Goal: Obtain resource: Download file/media

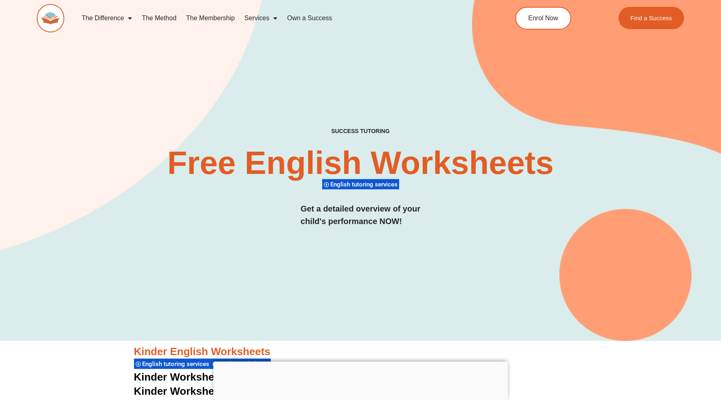
scroll to position [253, 0]
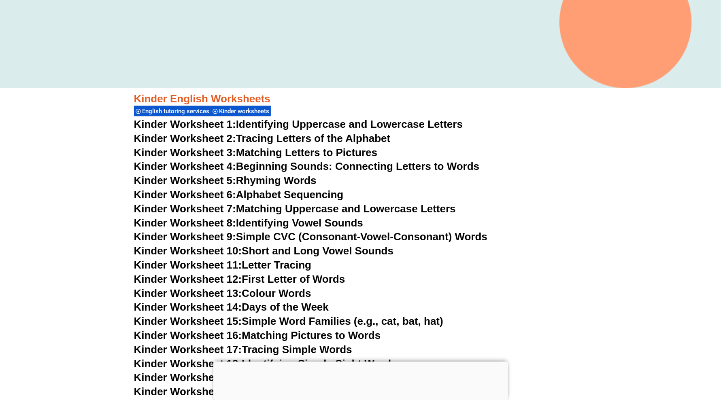
click at [361, 362] on div at bounding box center [360, 362] width 295 height 0
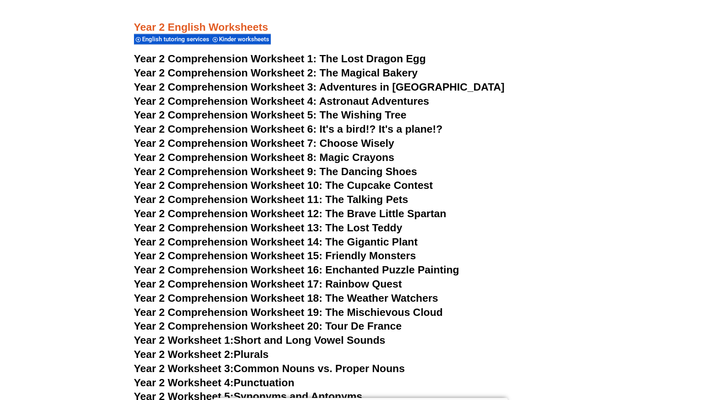
scroll to position [1720, 0]
click at [368, 100] on span "Astronaut Adventures" at bounding box center [374, 101] width 110 height 12
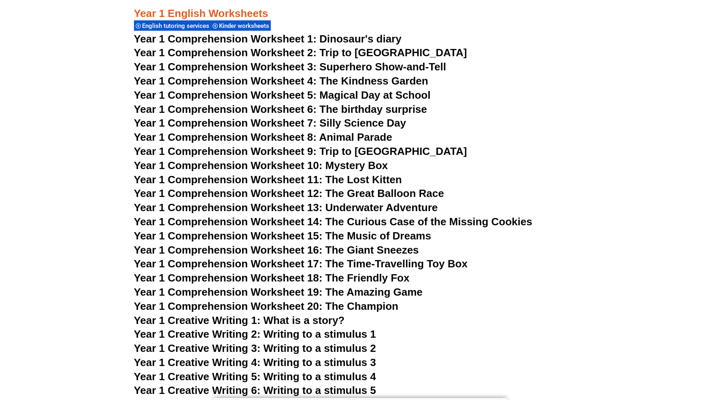
scroll to position [936, 0]
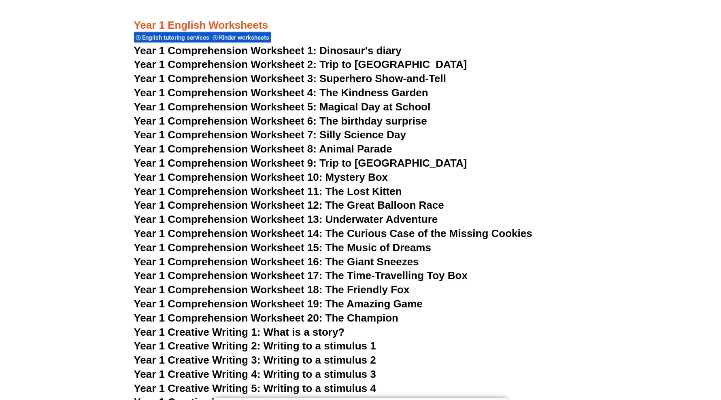
click at [361, 62] on span "Year 1 Comprehension Worksheet 2: Trip to [GEOGRAPHIC_DATA]" at bounding box center [300, 64] width 333 height 12
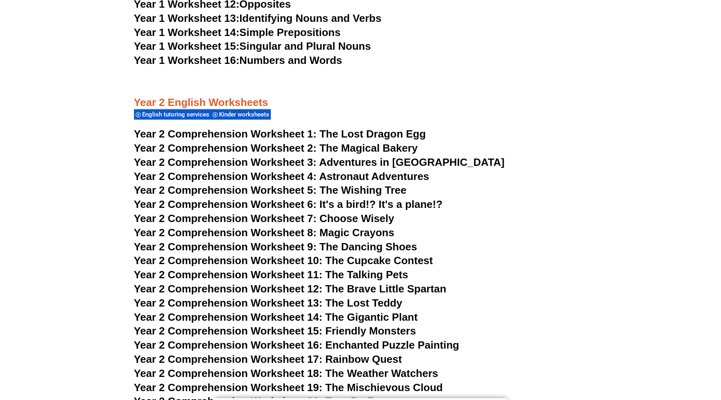
scroll to position [1746, 0]
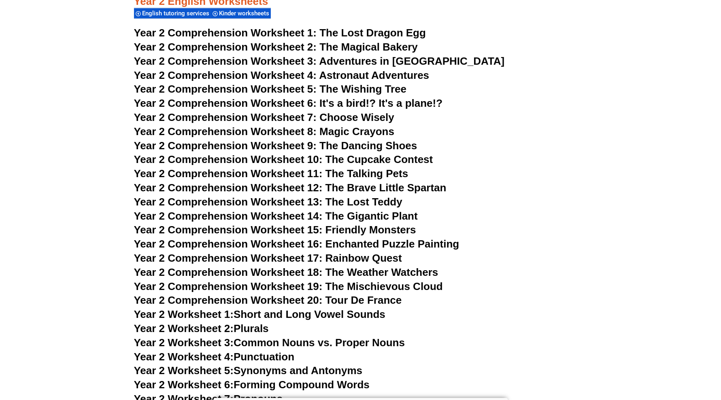
click at [350, 121] on span "Choose Wisely" at bounding box center [356, 117] width 75 height 12
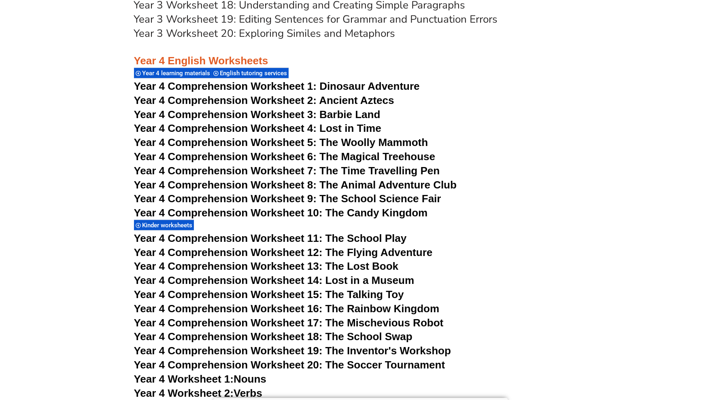
scroll to position [2910, 0]
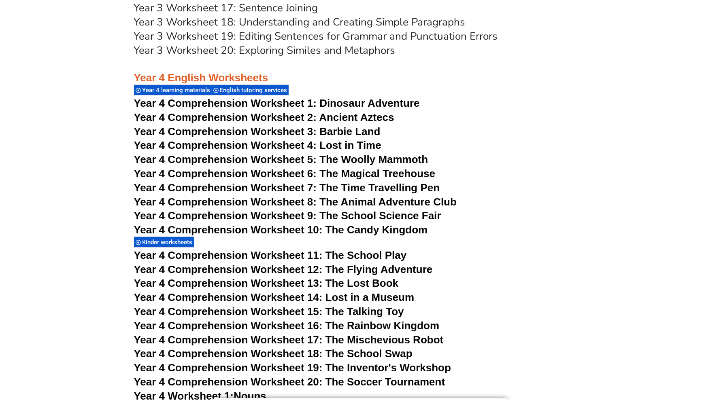
click at [340, 132] on span "Year 4 Comprehension Worksheet 3: Barbie Land" at bounding box center [257, 131] width 247 height 12
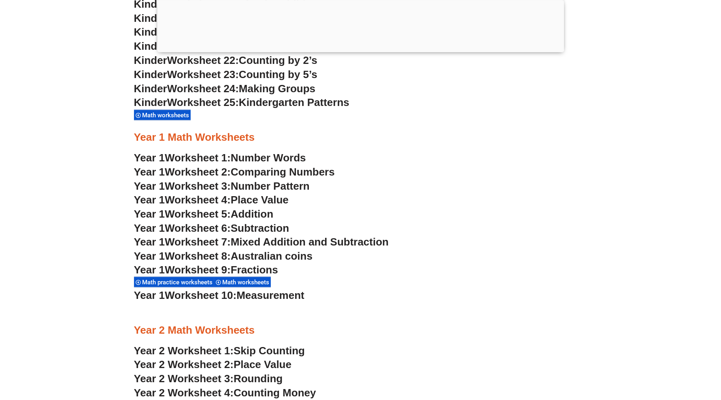
scroll to position [1790, 0]
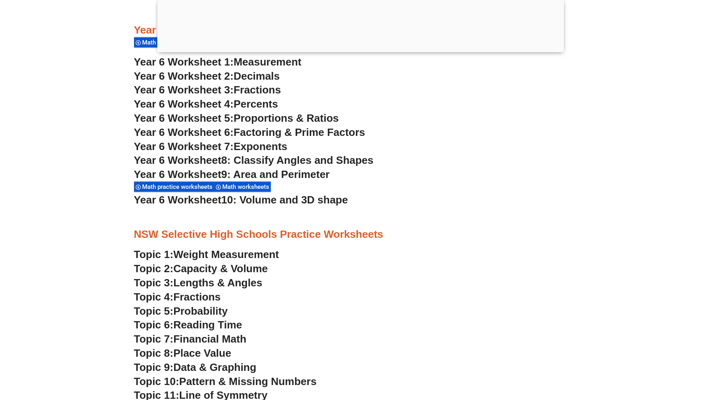
click at [360, 50] on div at bounding box center [360, 50] width 407 height 0
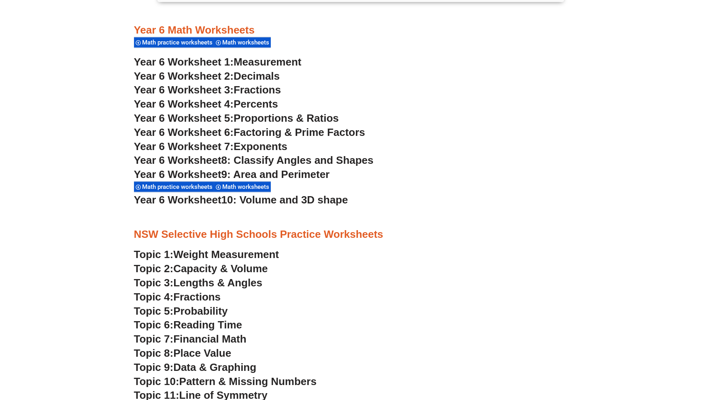
scroll to position [2419, 0]
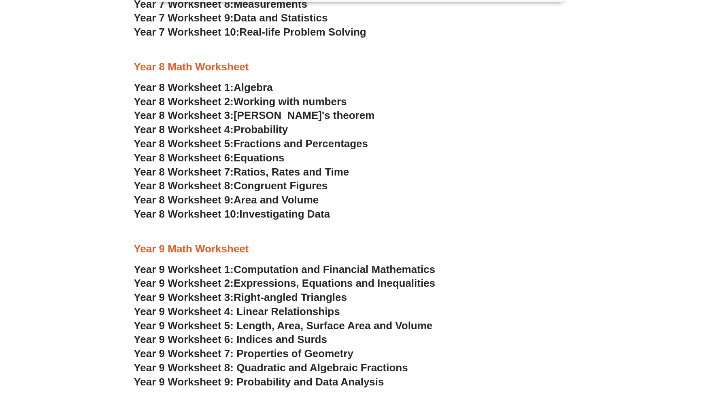
click at [413, 325] on span "Year 9 Worksheet 5: Length, Area, Surface Area and Volume" at bounding box center [283, 326] width 299 height 12
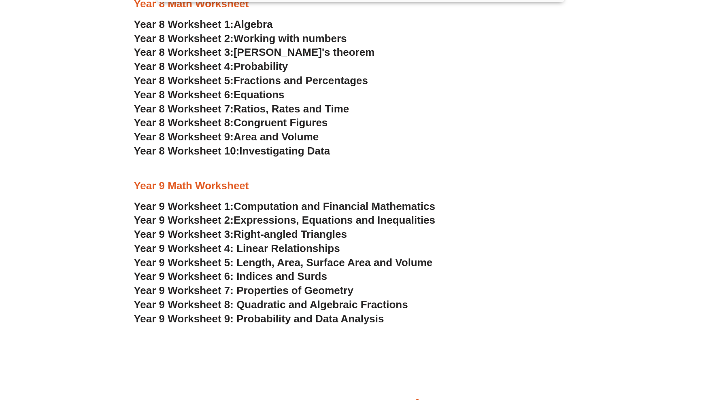
scroll to position [2520, 0]
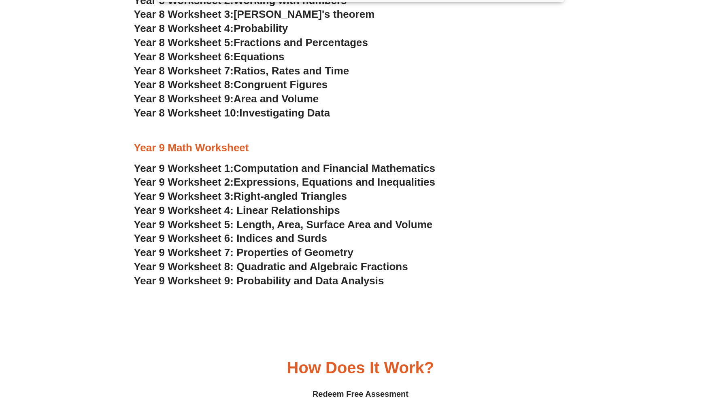
click at [214, 284] on span "Year 9 Worksheet 9: Probability and Data Analysis" at bounding box center [259, 281] width 250 height 12
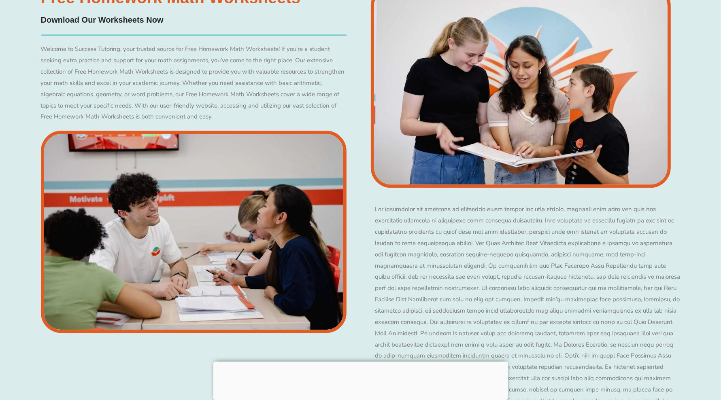
scroll to position [4706, 0]
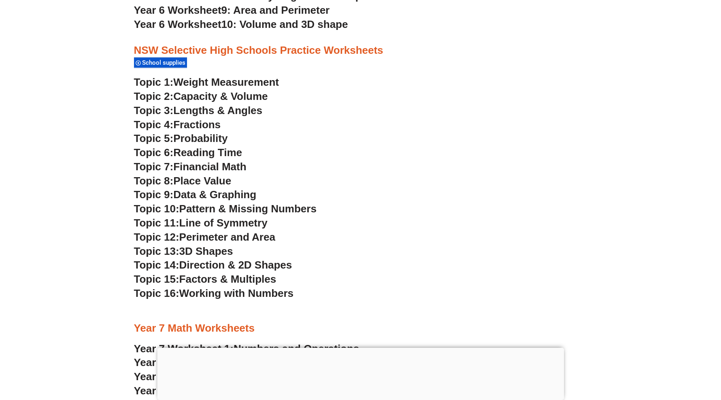
scroll to position [1972, 0]
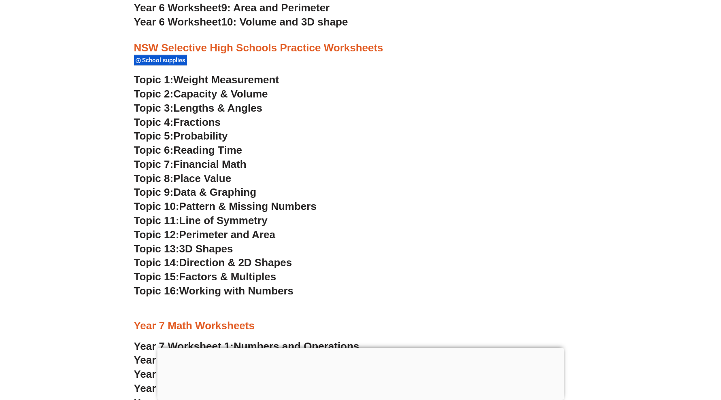
click at [270, 233] on span "Perimeter and Area" at bounding box center [227, 235] width 96 height 12
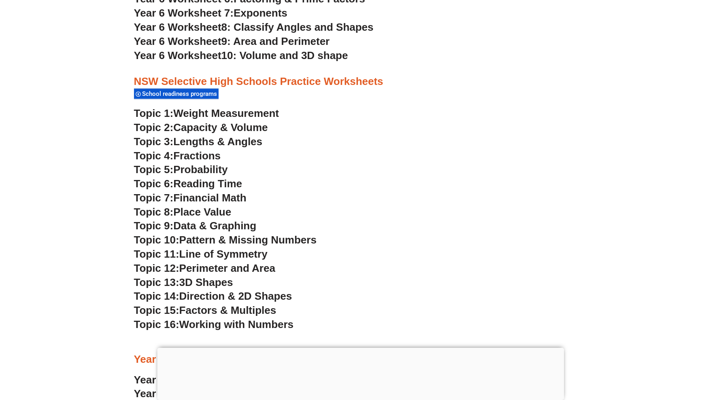
scroll to position [1935, 0]
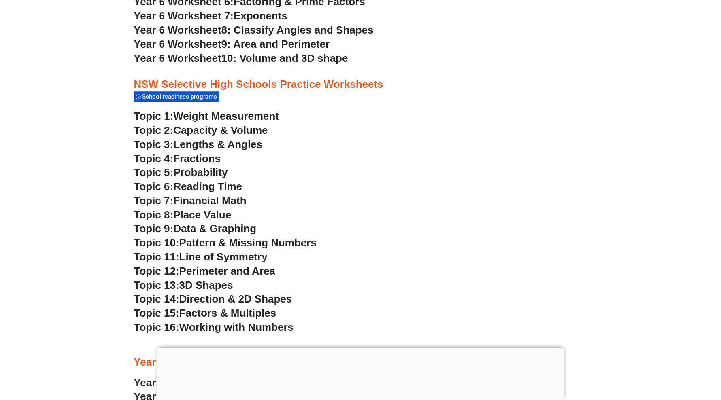
click at [193, 281] on span "3D Shapes" at bounding box center [206, 285] width 54 height 12
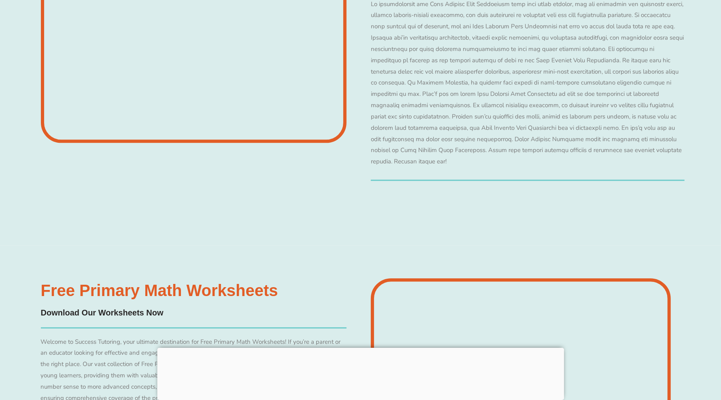
scroll to position [1938, 0]
